Goal: Use online tool/utility: Utilize a website feature to perform a specific function

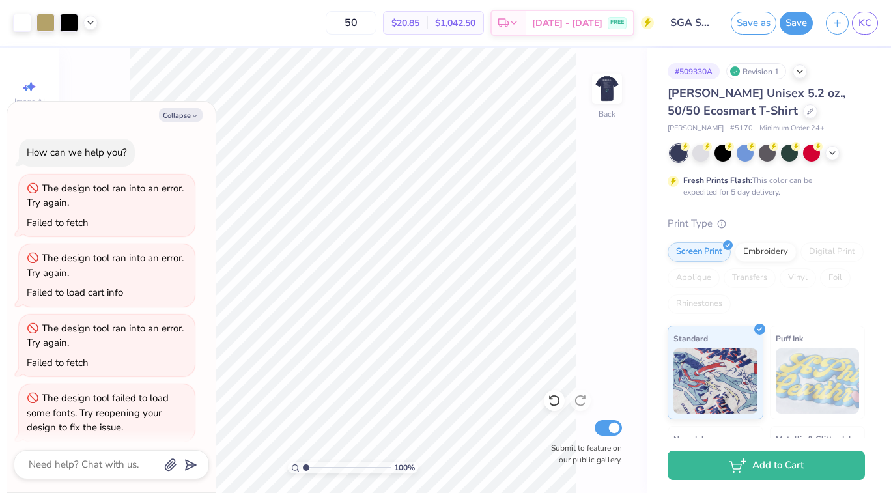
scroll to position [498, 0]
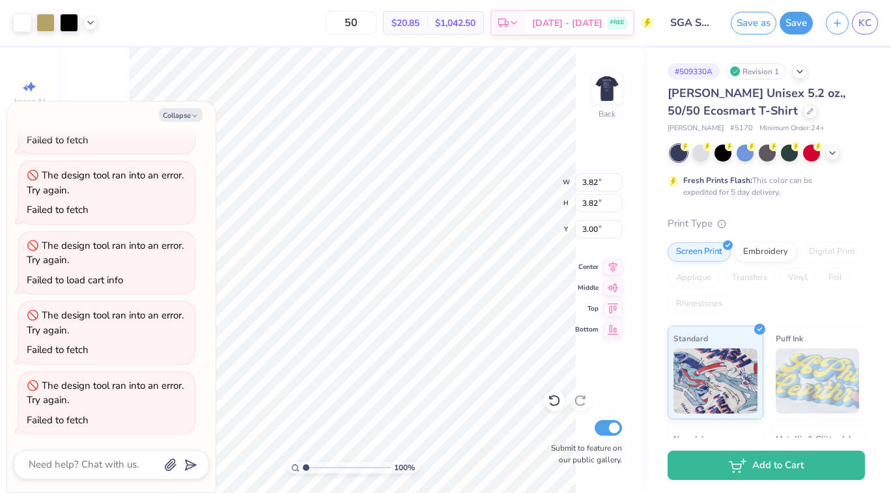
type textarea "x"
type input "4.00"
click at [800, 23] on button "Save" at bounding box center [796, 21] width 33 height 23
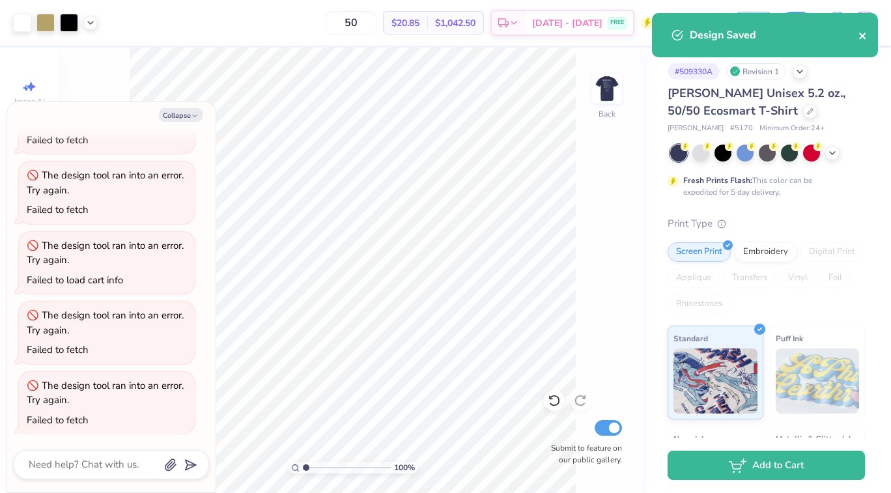
click at [865, 37] on icon "close" at bounding box center [863, 36] width 7 height 7
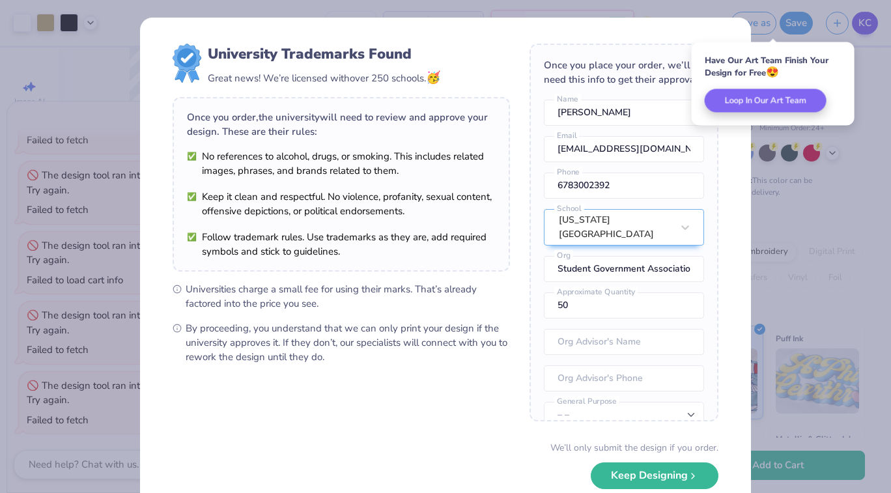
click at [865, 28] on div "University Trademarks Found Great news! We’re licensed with over 250 schools. 🥳…" at bounding box center [445, 246] width 891 height 493
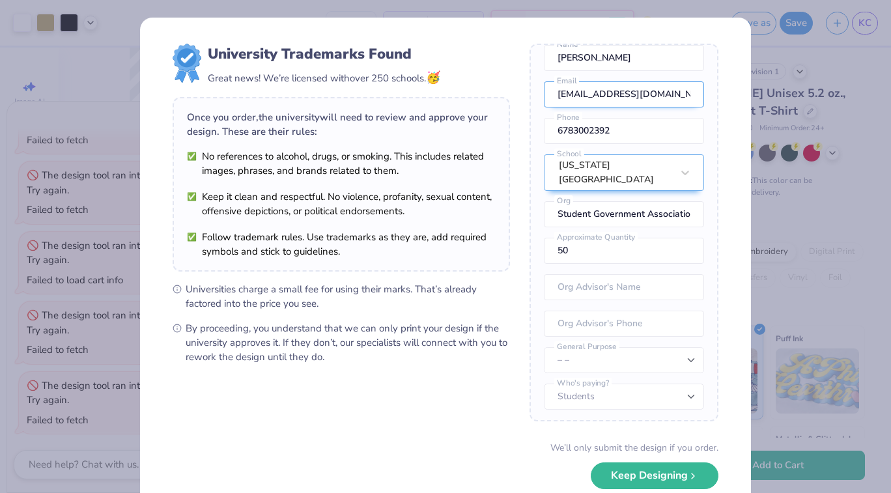
scroll to position [0, 0]
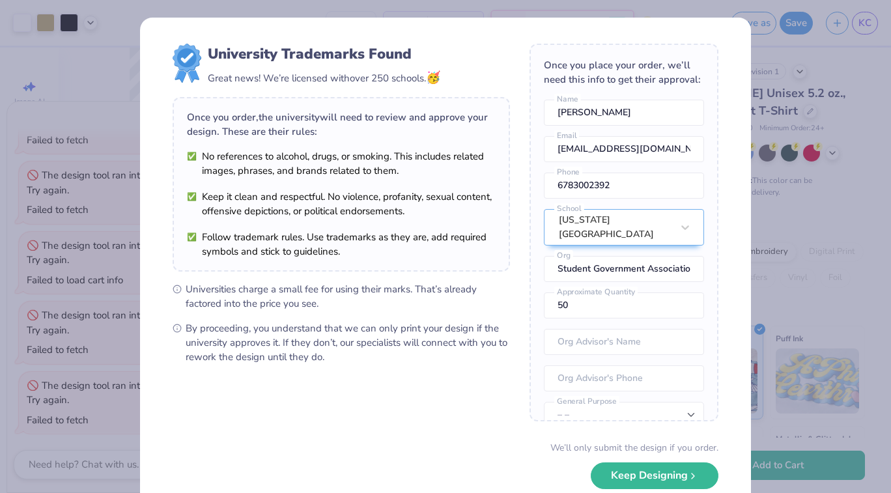
click at [775, 60] on div "University Trademarks Found Great news! We’re licensed with over 250 schools. 🥳…" at bounding box center [445, 246] width 891 height 493
click at [860, 20] on div "University Trademarks Found Great news! We’re licensed with over 250 schools. 🥳…" at bounding box center [445, 246] width 891 height 493
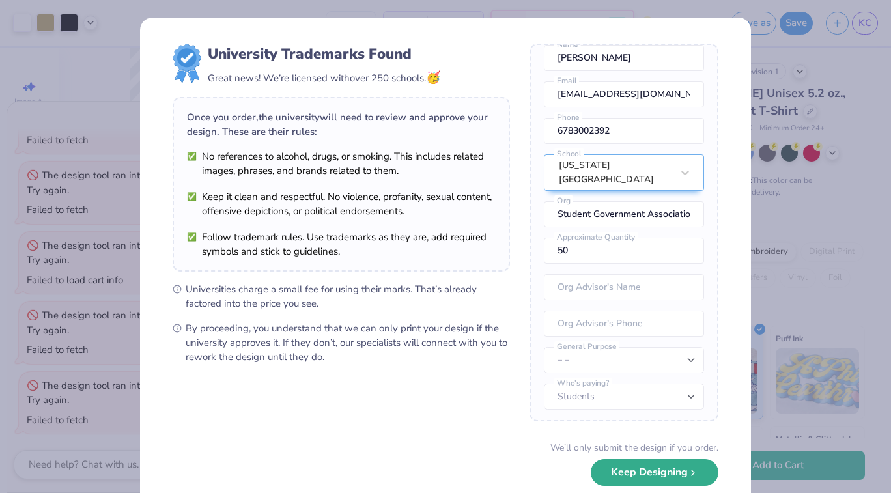
click at [668, 481] on button "Keep Designing" at bounding box center [655, 472] width 128 height 27
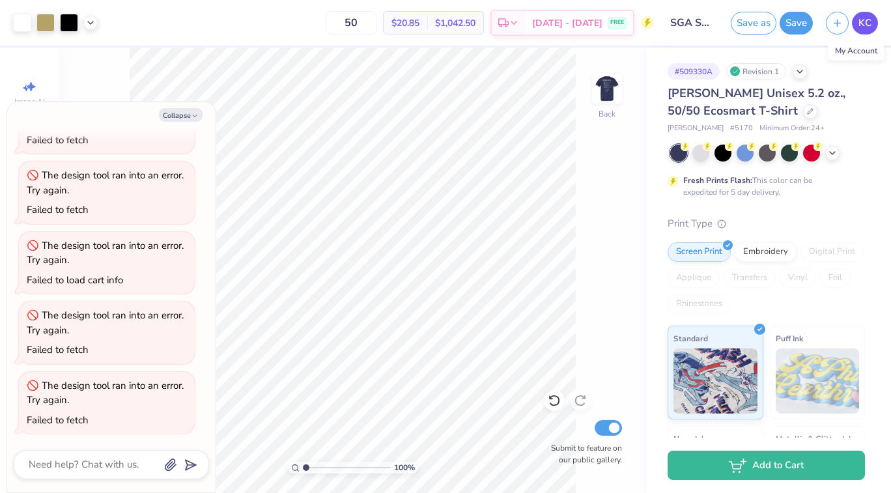
click at [861, 20] on span "KC" at bounding box center [865, 23] width 13 height 15
type textarea "x"
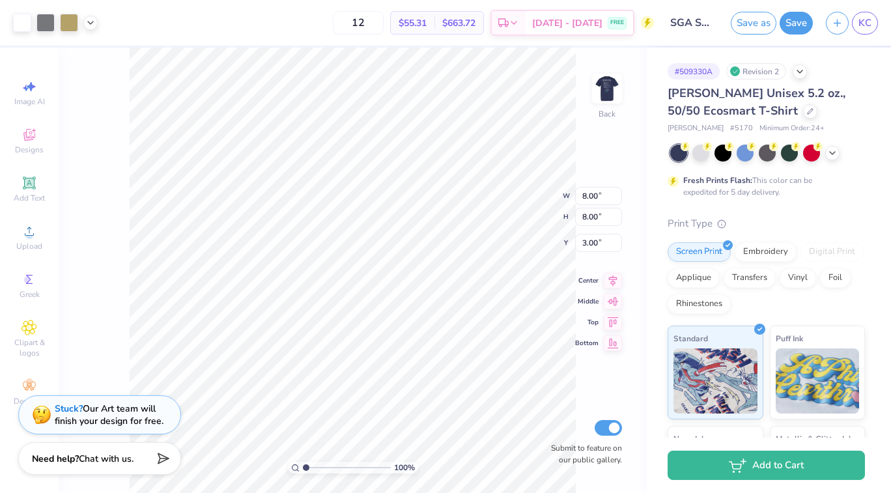
type input "7.82"
click at [600, 186] on input "7.82" at bounding box center [598, 182] width 47 height 18
click at [529, 185] on div "100 % Back W 7.82 7.82 " H 7.82 7.82 " Y 3.00 3.00 " Center Middle Top Bottom S…" at bounding box center [353, 271] width 588 height 446
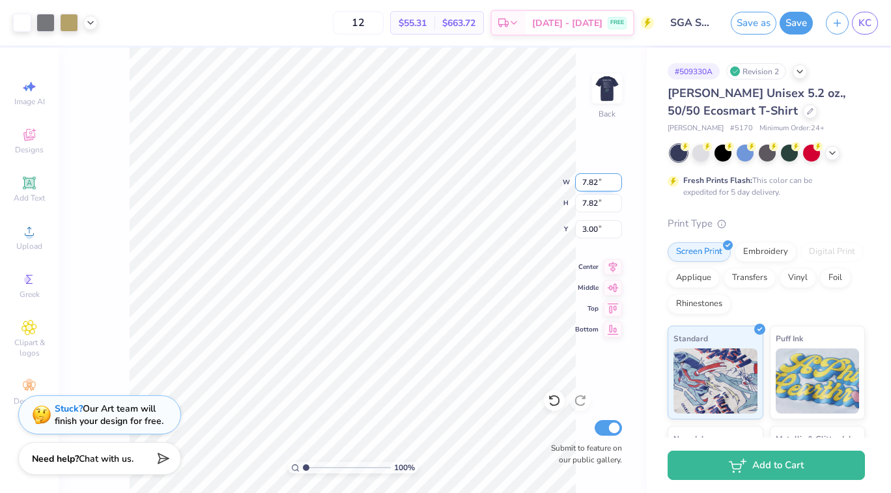
click at [594, 182] on input "7.82" at bounding box center [598, 182] width 47 height 18
type input "4.00"
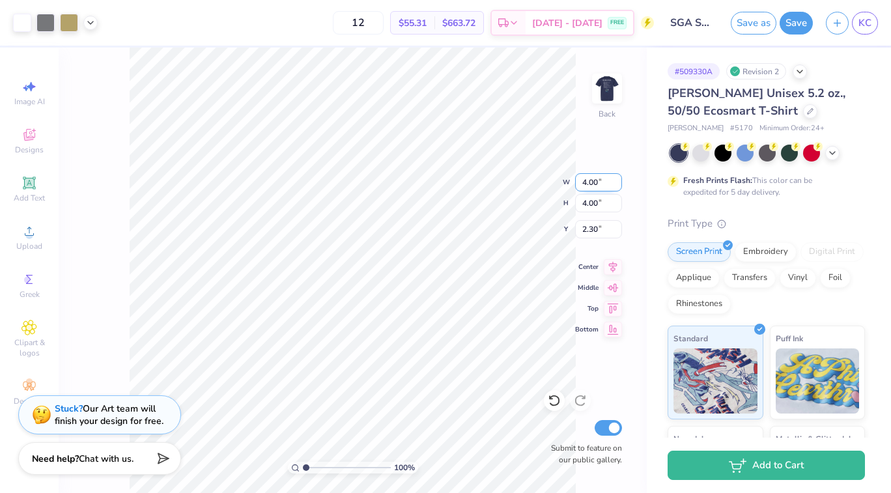
type input "3.00"
click at [798, 24] on button "Save" at bounding box center [796, 21] width 33 height 23
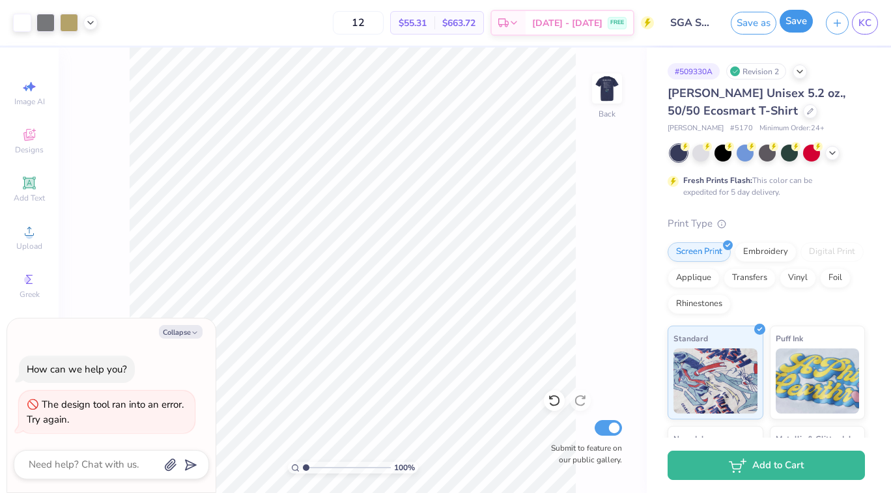
click at [792, 14] on button "Save" at bounding box center [796, 21] width 33 height 23
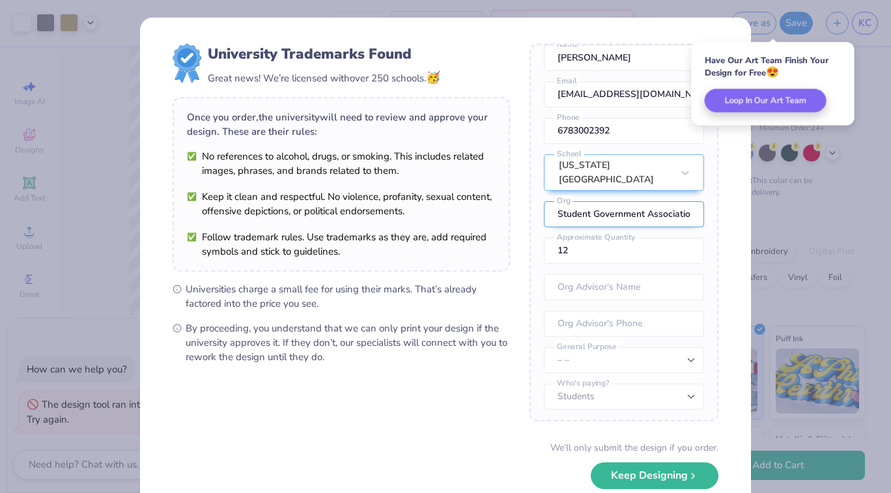
scroll to position [72, 0]
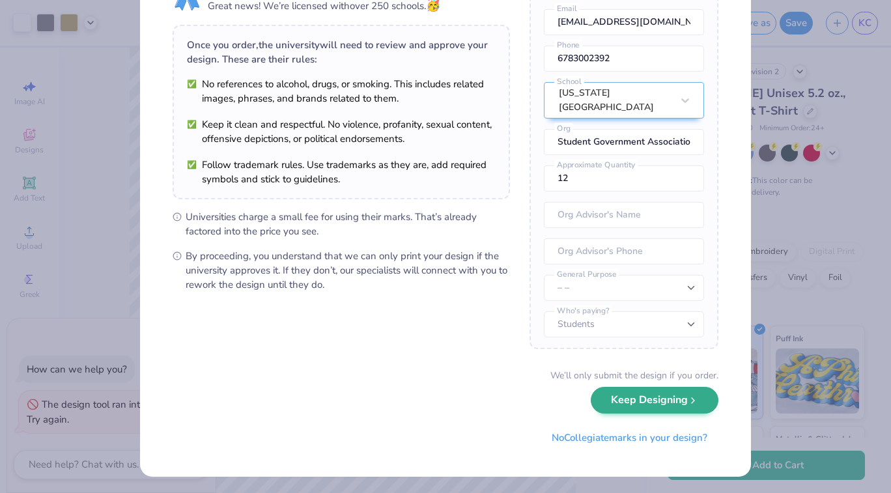
click at [699, 405] on icon "submit" at bounding box center [693, 401] width 10 height 10
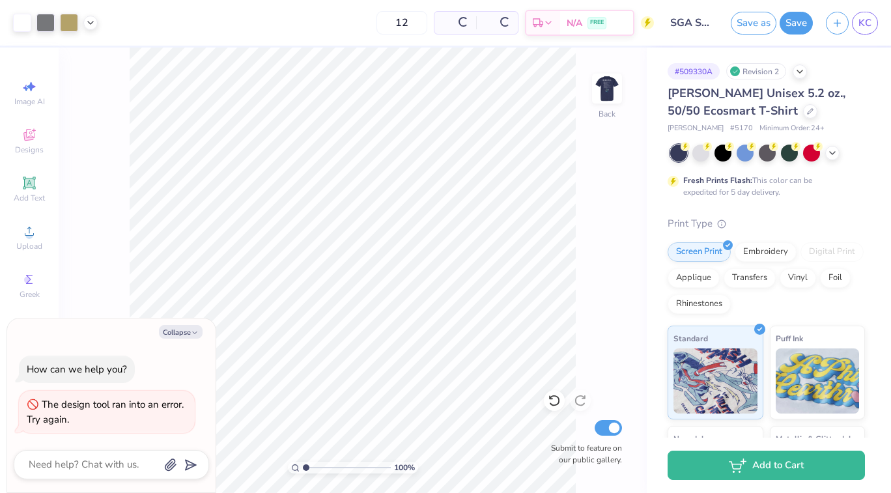
scroll to position [0, 0]
type textarea "x"
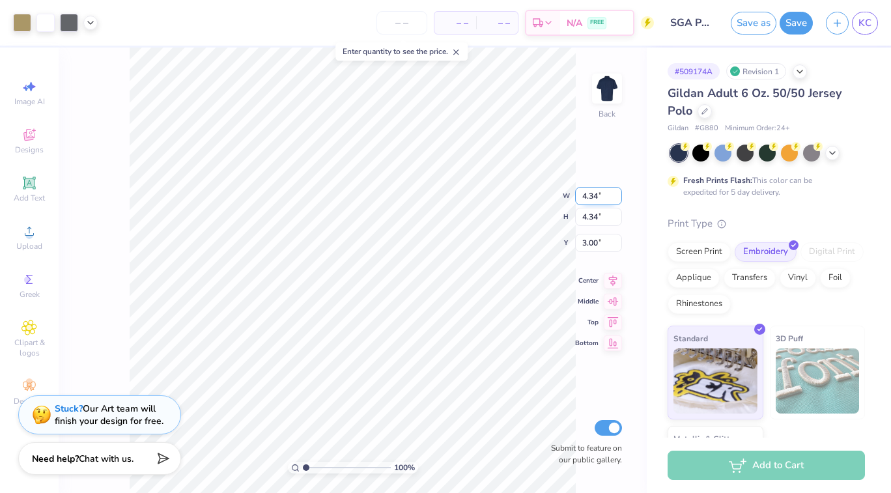
click at [597, 193] on input "4.34" at bounding box center [598, 196] width 47 height 18
type input "4.00"
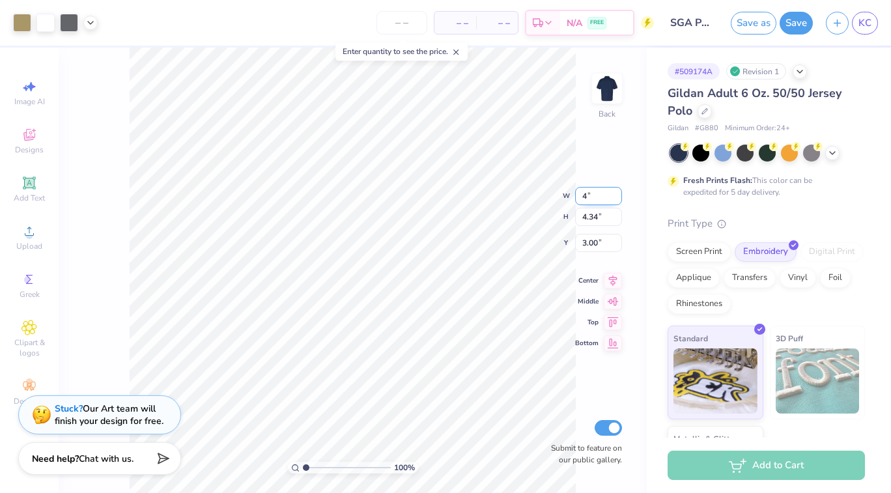
type input "3.17"
click at [860, 24] on span "KC" at bounding box center [865, 23] width 13 height 15
